Goal: Find contact information: Find contact information

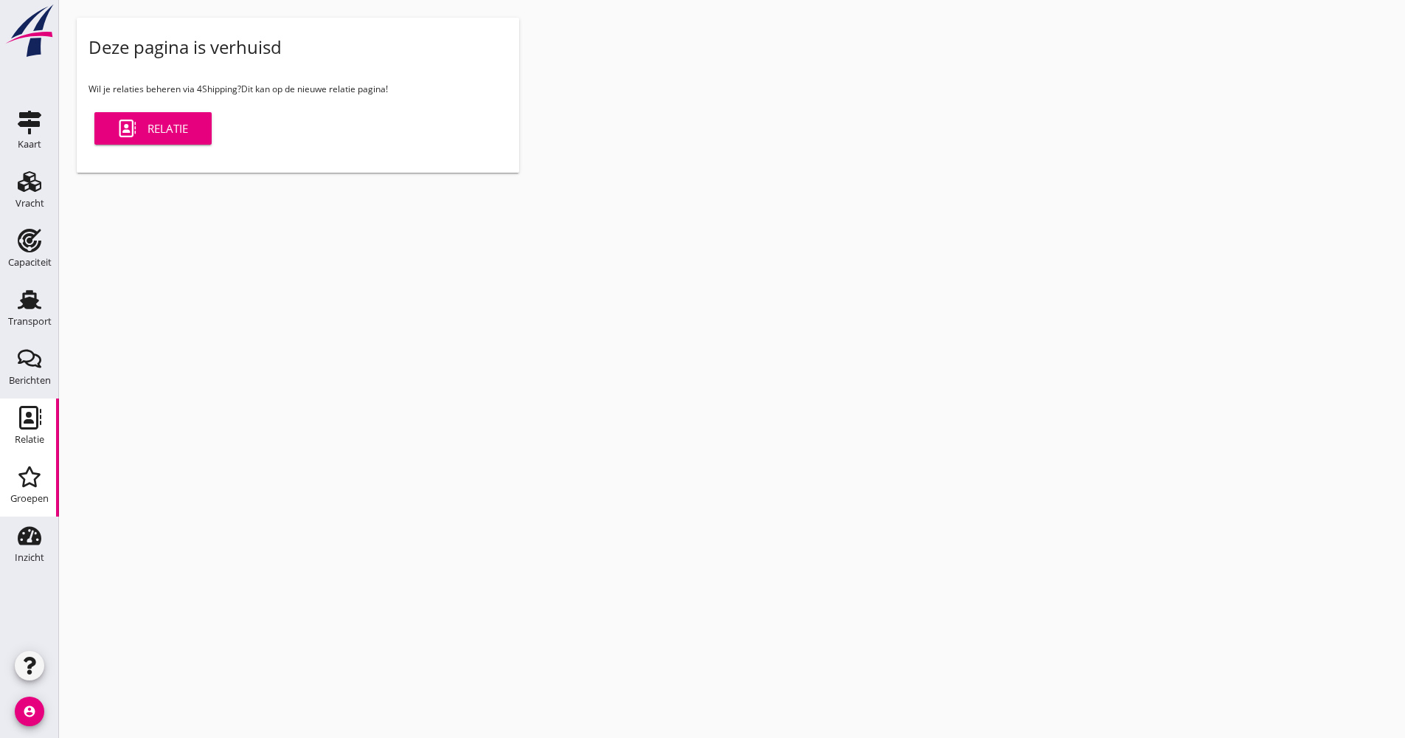
click at [47, 431] on link "Relatie Relatie" at bounding box center [29, 427] width 59 height 59
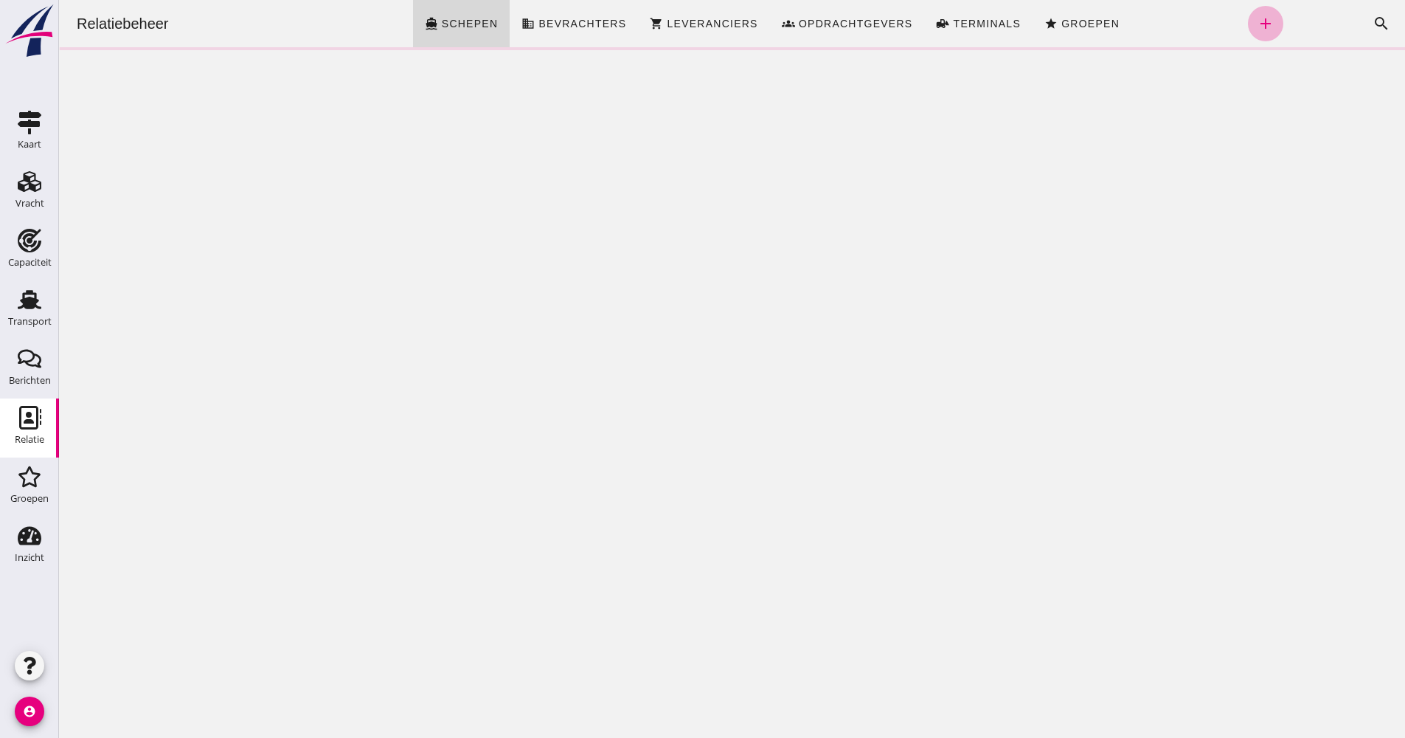
click at [1257, 26] on icon "add" at bounding box center [1266, 24] width 18 height 18
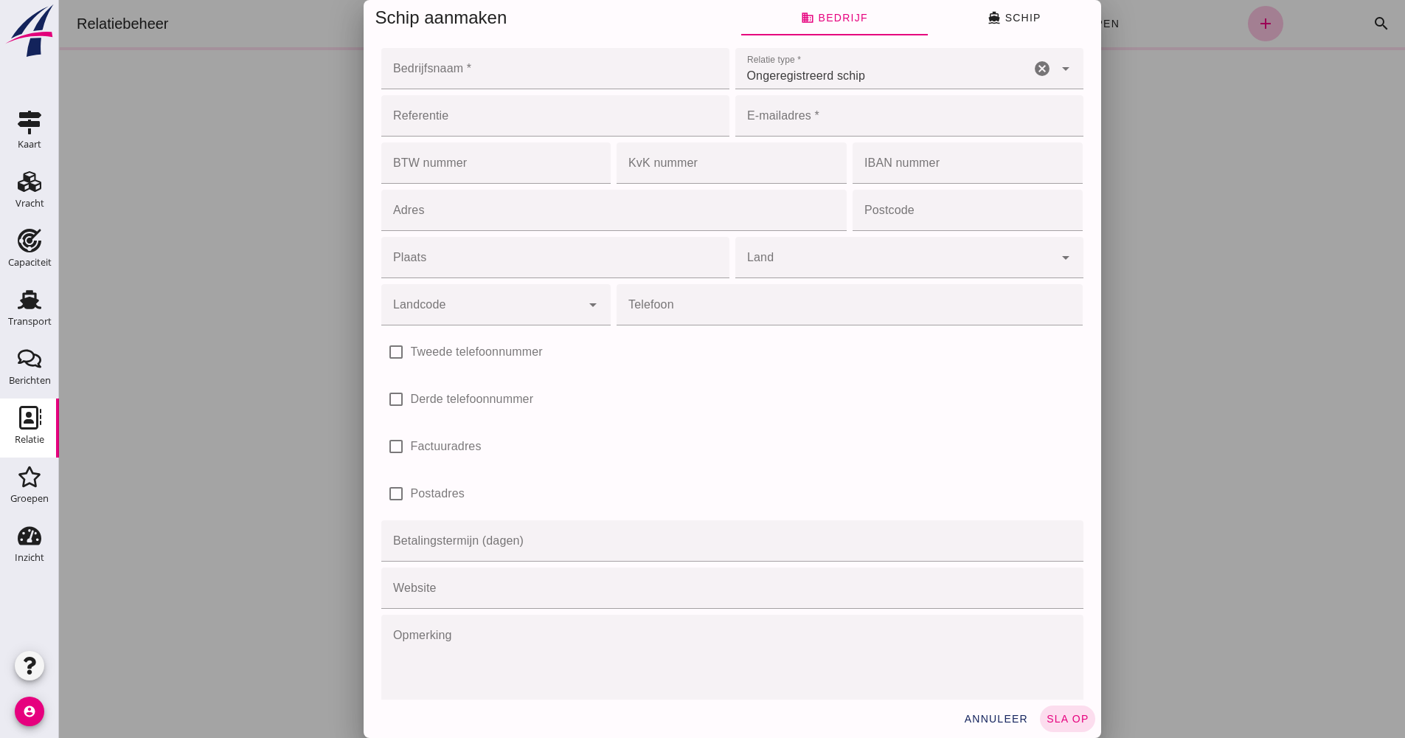
click at [1152, 38] on div at bounding box center [732, 369] width 1346 height 738
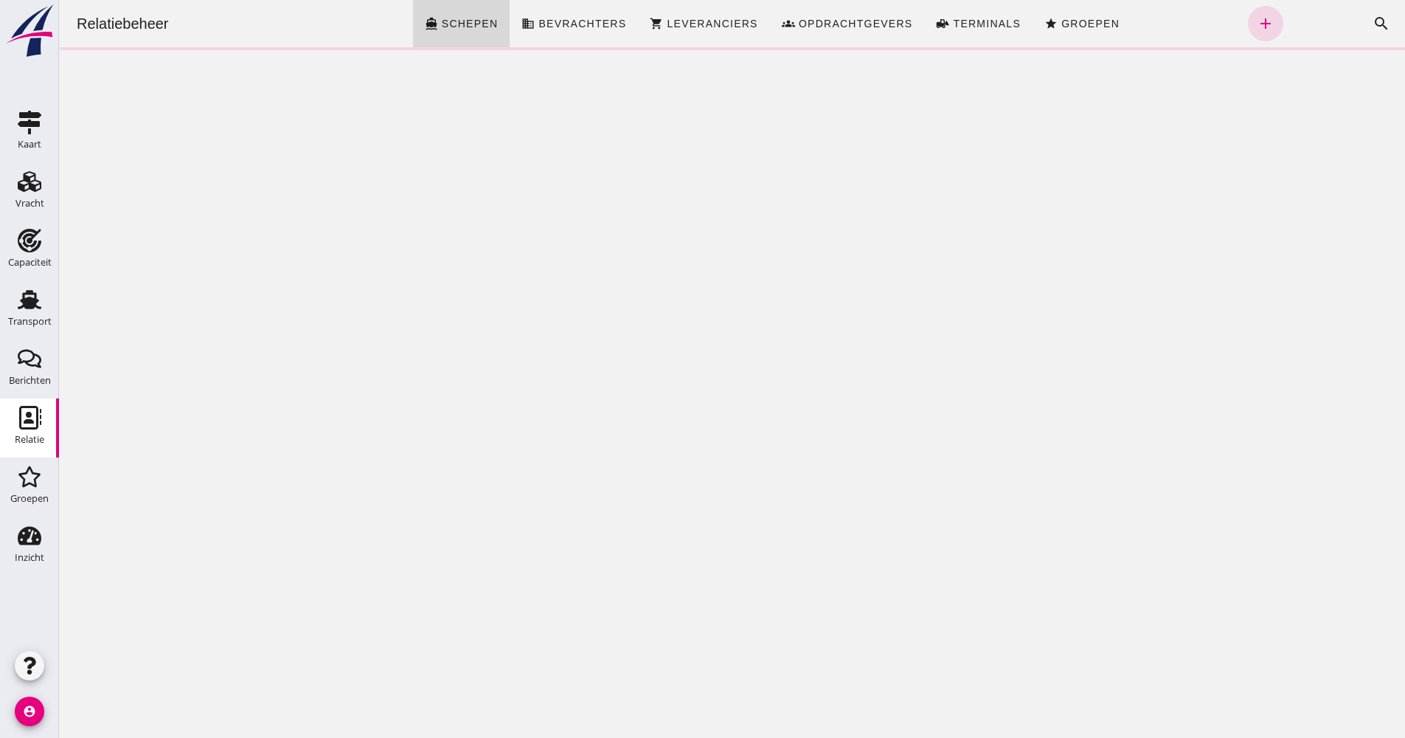
drag, startPoint x: 1343, startPoint y: 28, endPoint x: 1360, endPoint y: 28, distance: 16.2
click div "Zoeken... cancel search"
click at [1373, 27] on icon "search" at bounding box center [1382, 24] width 18 height 18
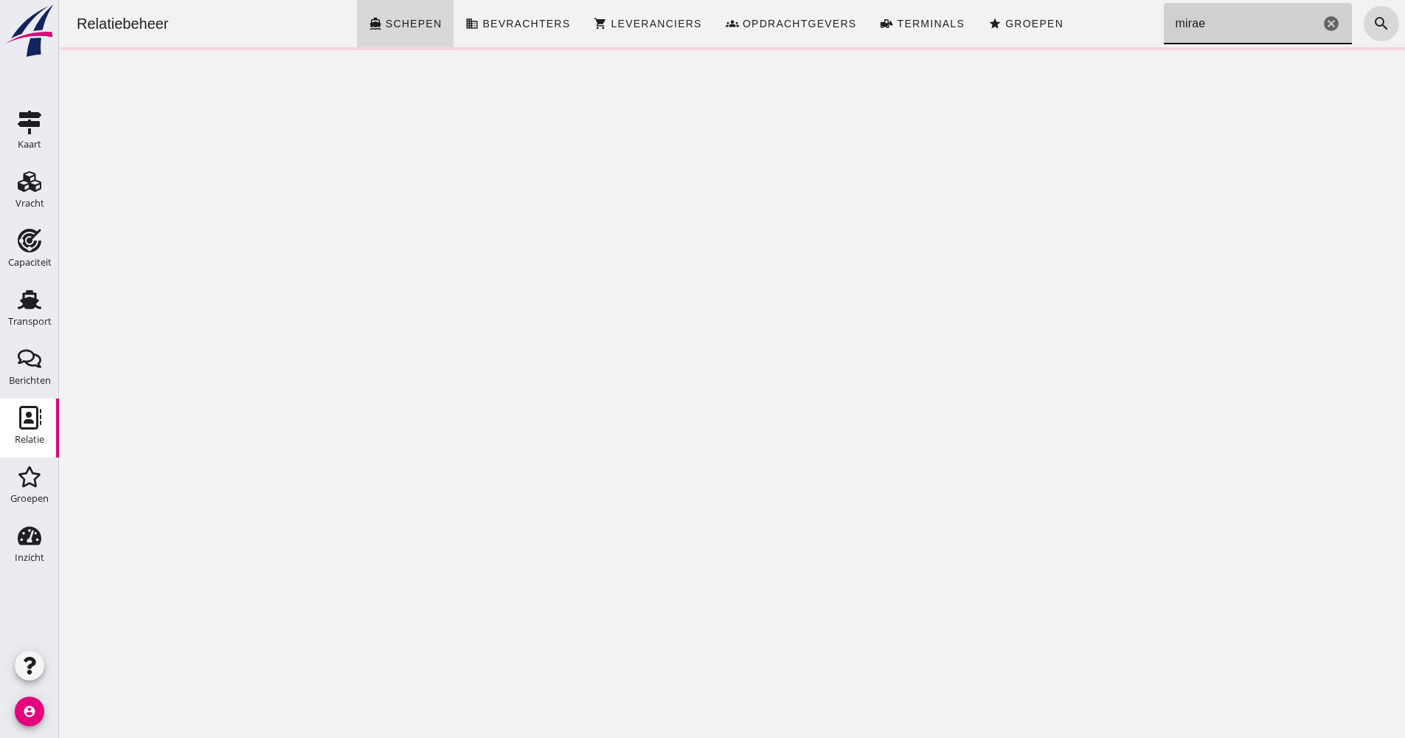
type input "mirae"
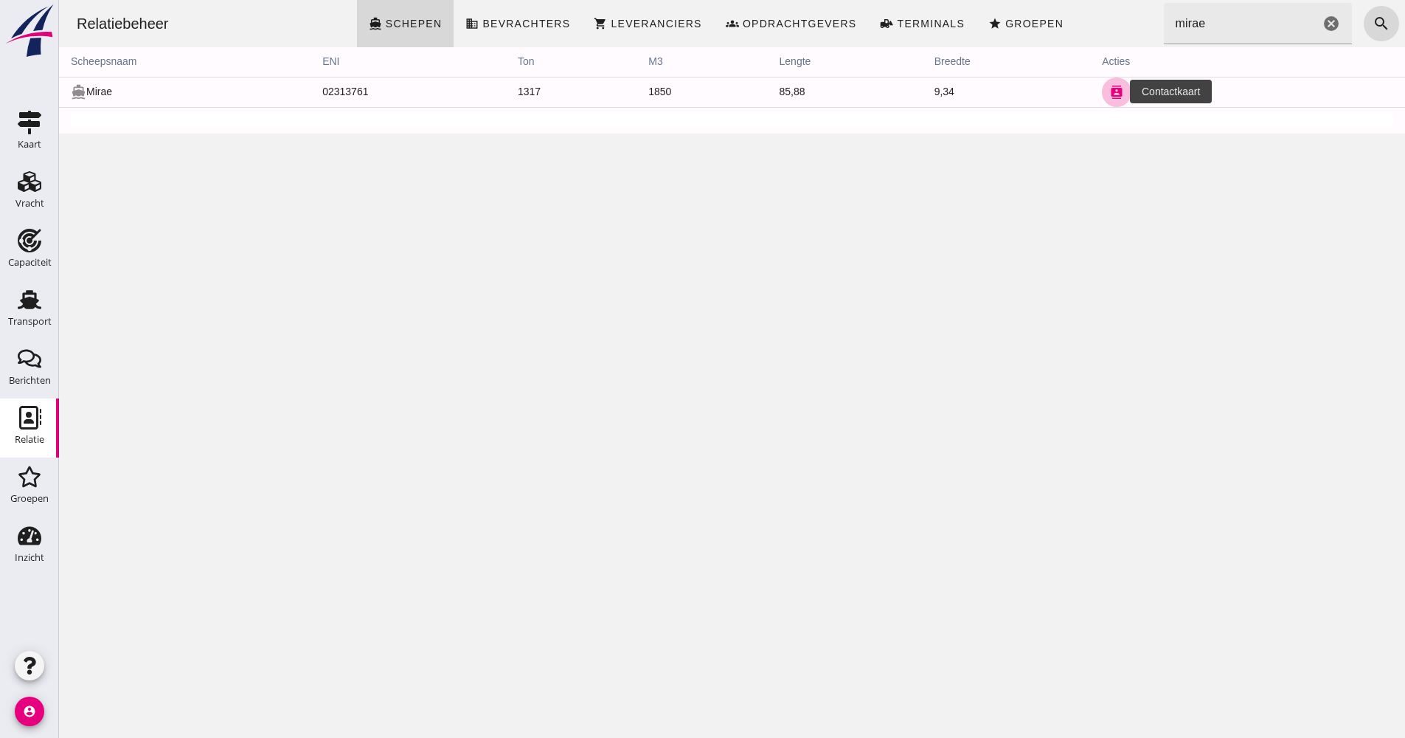
click at [1110, 91] on icon "contacts" at bounding box center [1116, 92] width 13 height 13
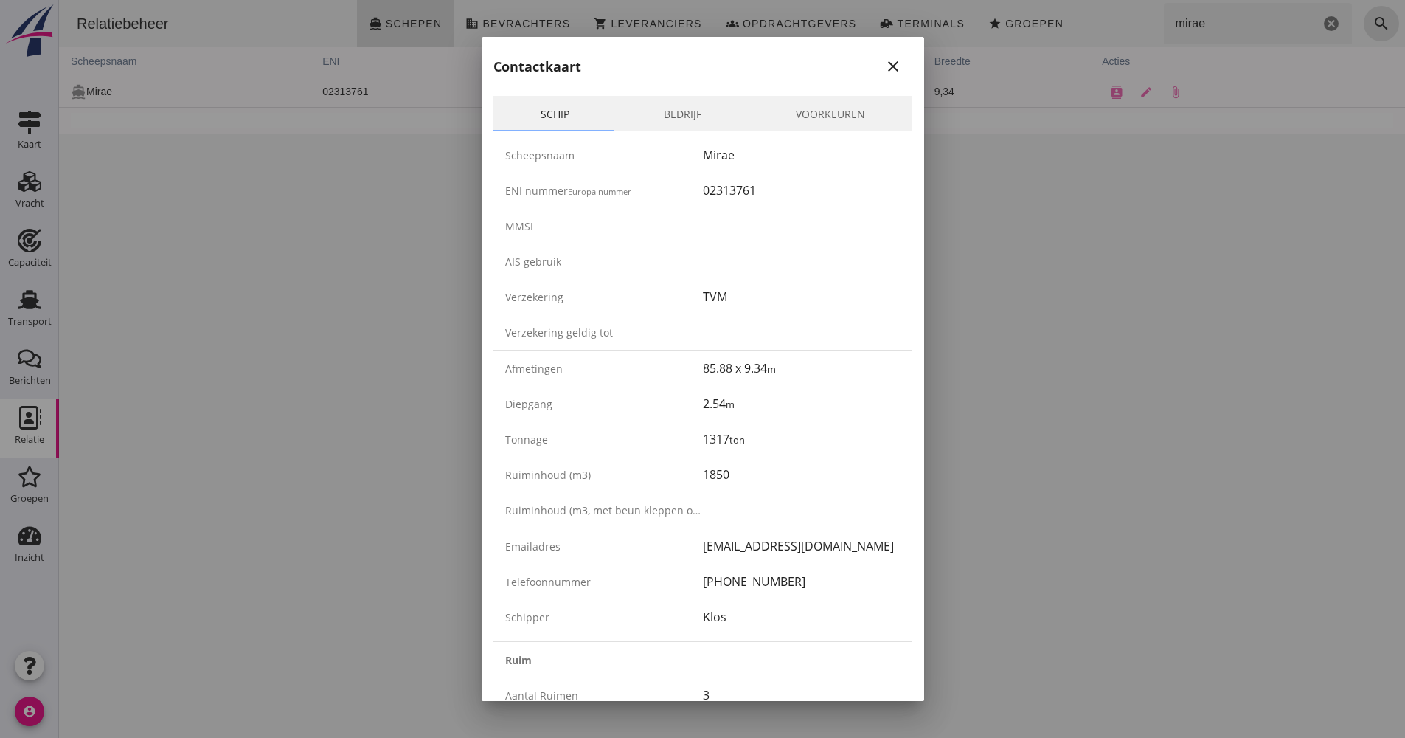
drag, startPoint x: 772, startPoint y: 197, endPoint x: 682, endPoint y: 190, distance: 89.5
click at [682, 190] on div "ENI nummer Europa nummer 02313761" at bounding box center [703, 190] width 419 height 35
drag, startPoint x: 682, startPoint y: 190, endPoint x: 708, endPoint y: 186, distance: 26.2
copy div "02313761"
drag, startPoint x: 746, startPoint y: 581, endPoint x: 674, endPoint y: 580, distance: 72.3
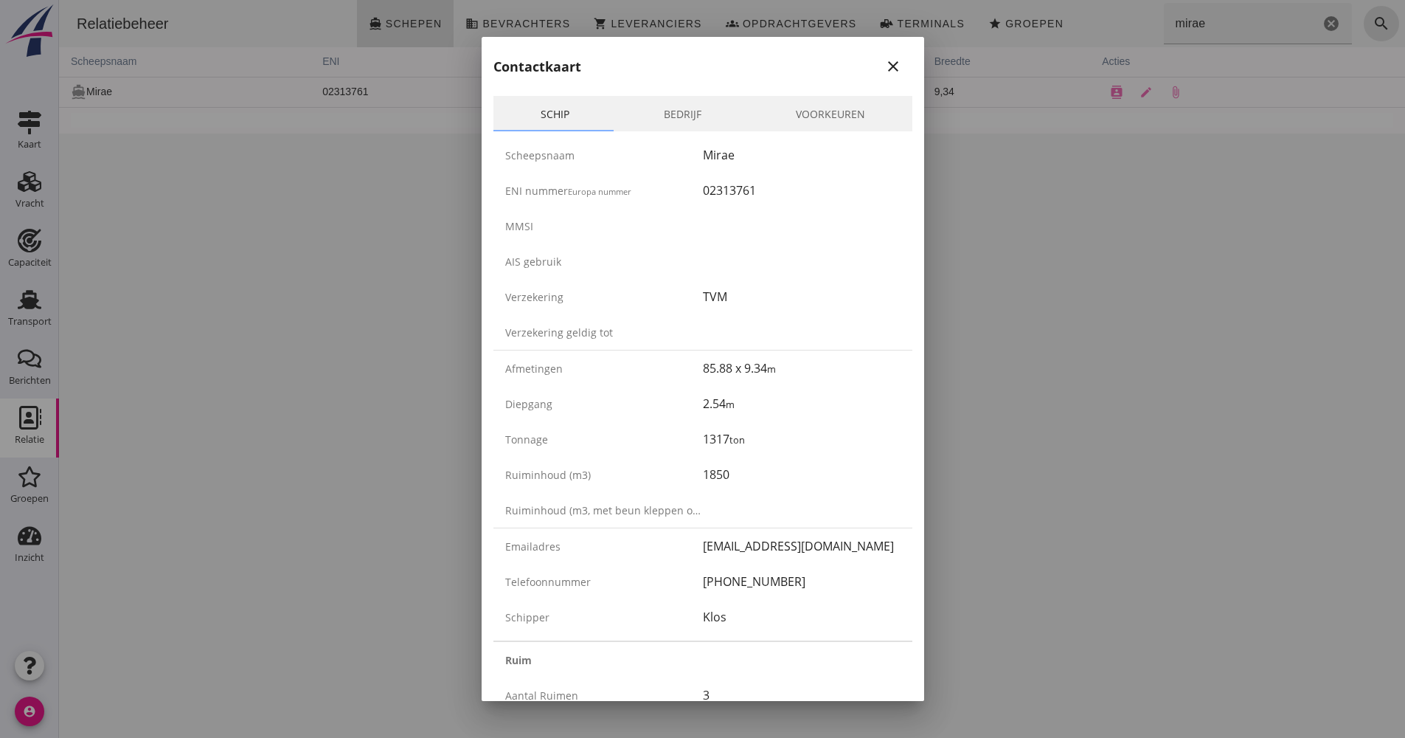
click at [674, 580] on div "Telefoonnummer [PHONE_NUMBER]" at bounding box center [703, 581] width 419 height 35
drag, startPoint x: 674, startPoint y: 580, endPoint x: 728, endPoint y: 579, distance: 54.6
copy div "[PHONE_NUMBER]"
drag, startPoint x: 885, startPoint y: 65, endPoint x: 828, endPoint y: 66, distance: 56.8
click at [885, 65] on icon "close" at bounding box center [894, 67] width 18 height 18
